Goal: Task Accomplishment & Management: Manage account settings

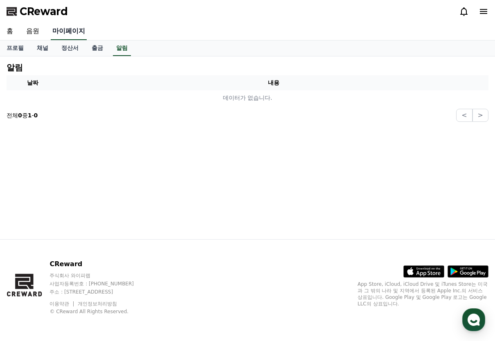
click at [71, 28] on link "마이페이지" at bounding box center [69, 31] width 36 height 17
select select "**********"
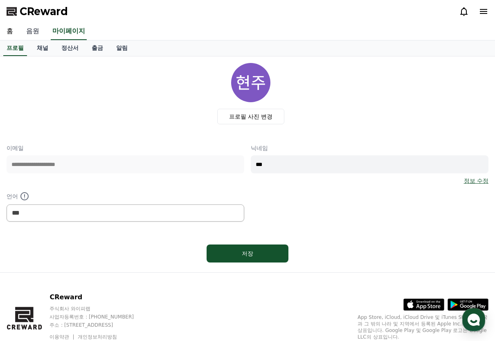
click at [32, 28] on link "음원" at bounding box center [33, 31] width 26 height 17
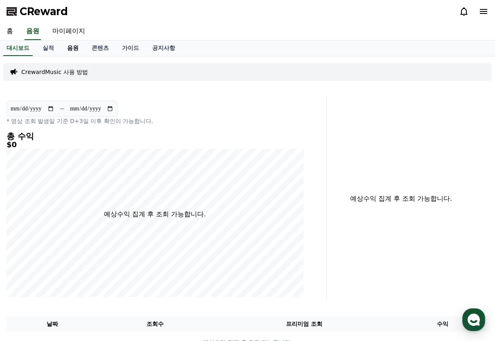
click at [78, 48] on link "음원" at bounding box center [73, 49] width 25 height 16
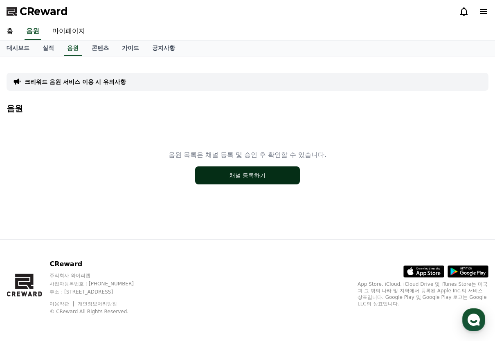
click at [260, 180] on button "채널 등록하기" at bounding box center [247, 176] width 105 height 18
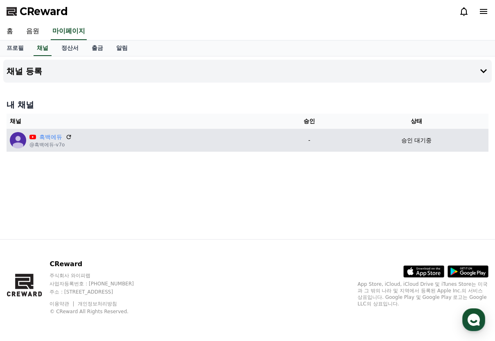
click at [151, 141] on div "흑백에듀 @흑백에듀-v7o" at bounding box center [140, 140] width 261 height 16
